Goal: Submit feedback/report problem: Submit feedback/report problem

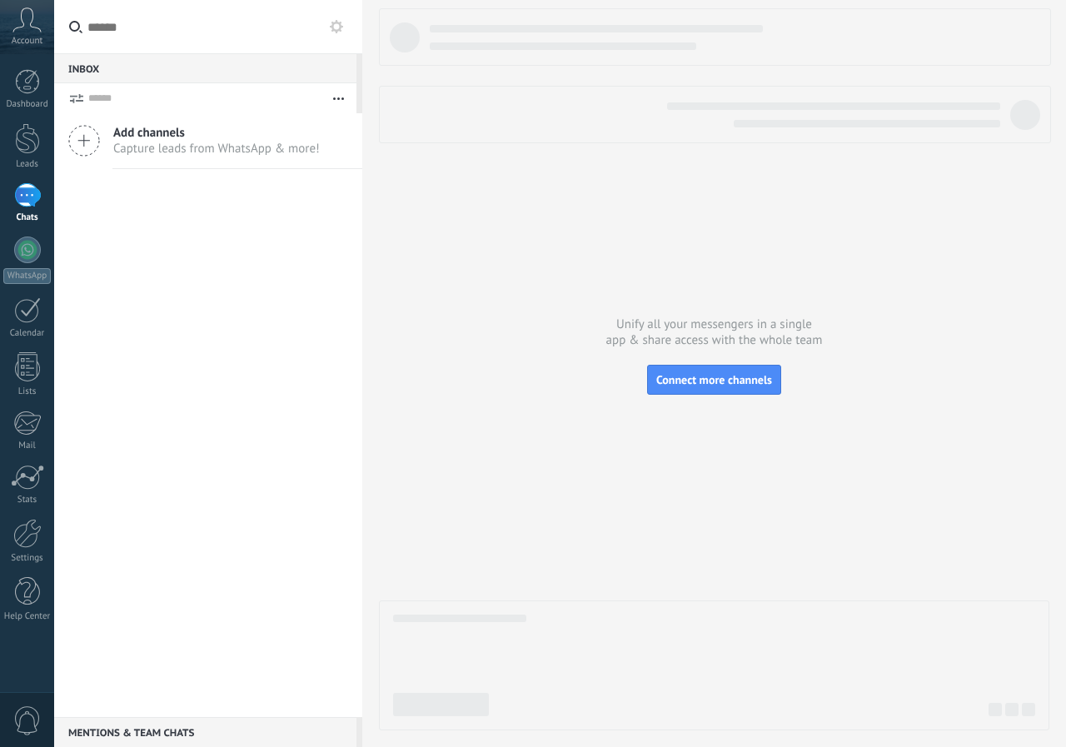
drag, startPoint x: 0, startPoint y: 0, endPoint x: 467, endPoint y: 371, distance: 596.8
click at [467, 371] on div at bounding box center [714, 369] width 670 height 722
click at [1010, 24] on label "light" at bounding box center [985, 27] width 54 height 54
click at [1030, 24] on div "dark" at bounding box center [1039, 32] width 23 height 43
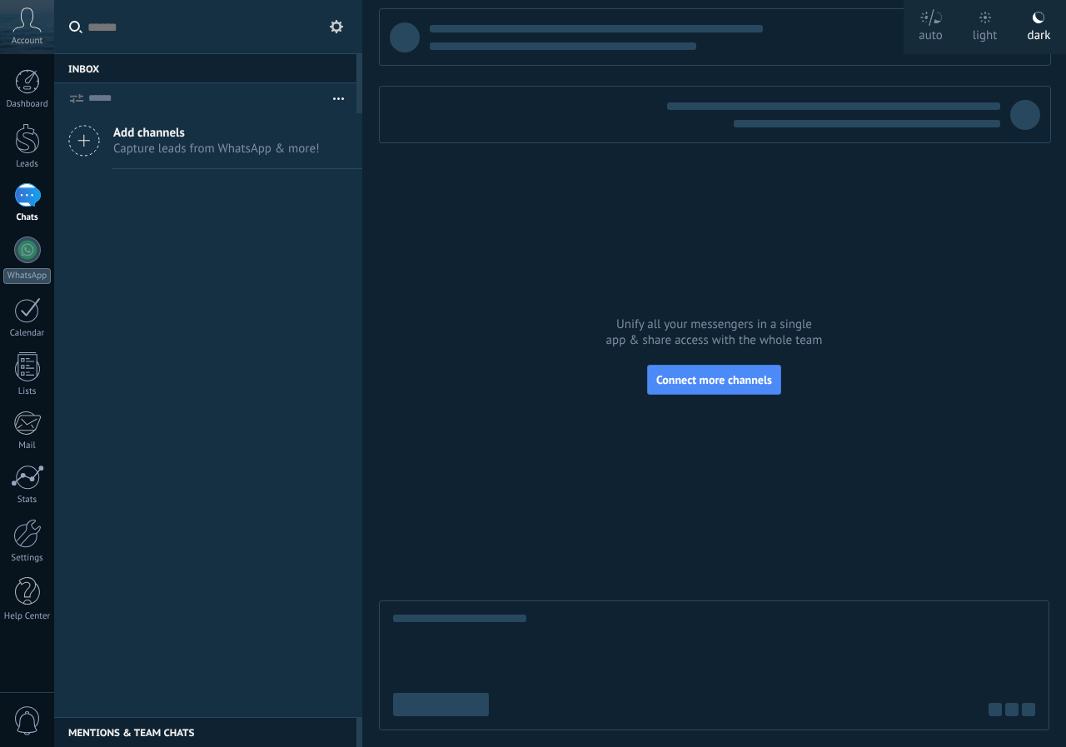
click at [981, 22] on icon at bounding box center [985, 18] width 12 height 12
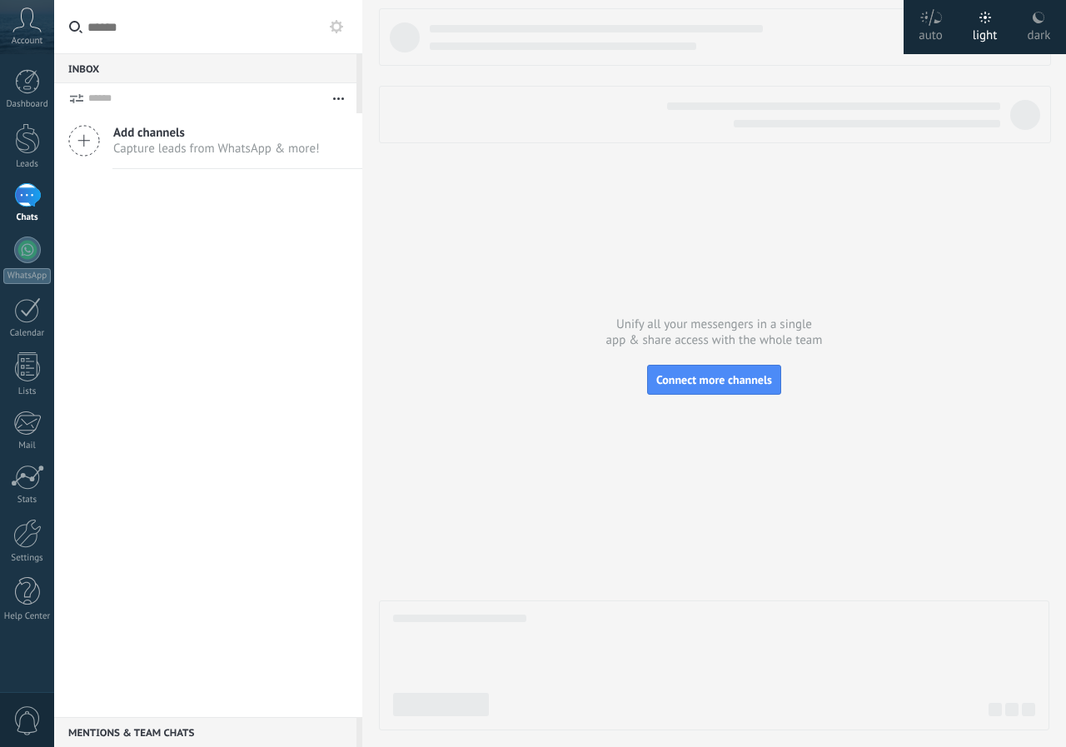
click at [32, 27] on use at bounding box center [27, 19] width 28 height 24
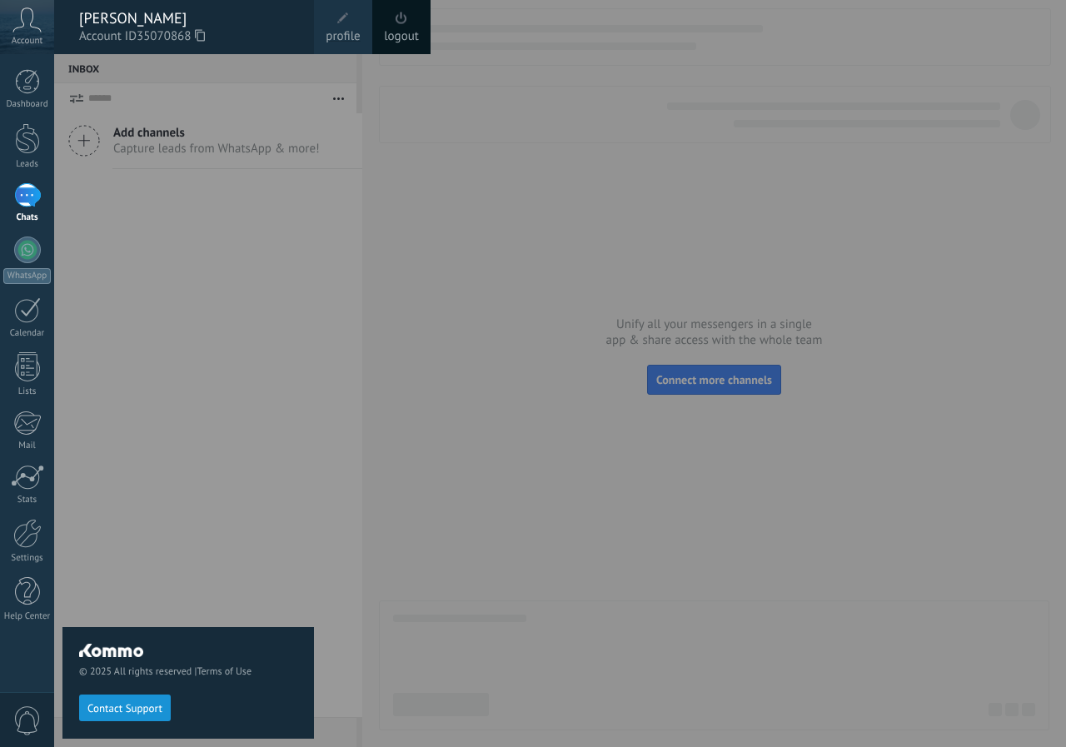
click at [146, 709] on span "Contact Support" at bounding box center [124, 709] width 75 height 12
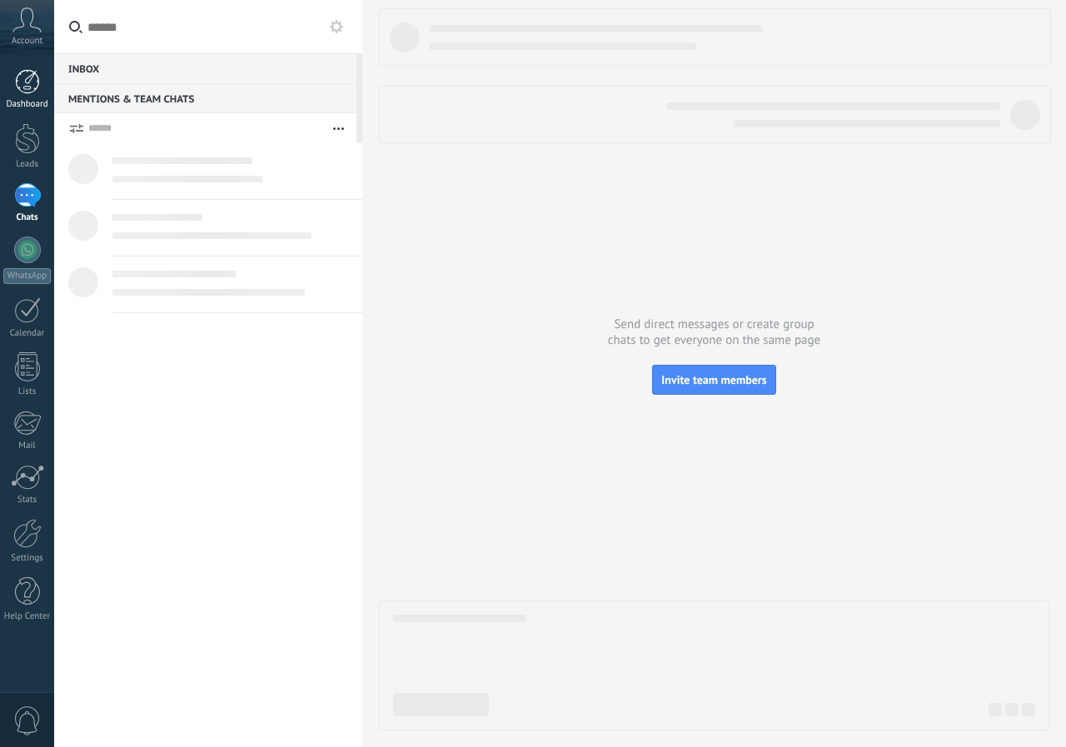
click at [20, 85] on div at bounding box center [27, 81] width 25 height 25
